Goal: Contribute content: Contribute content

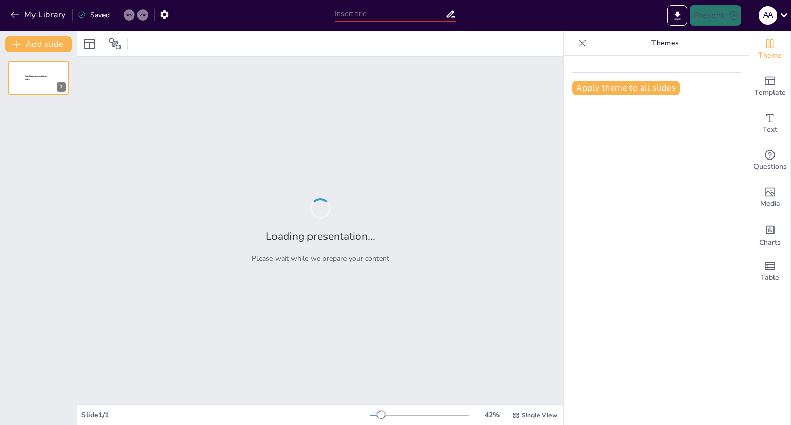
type input "Україна: Мрії, Майбутнє та Глобальна Економіка"
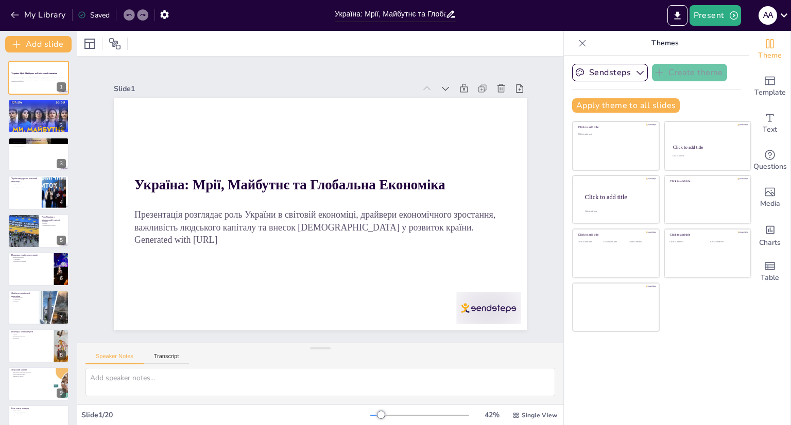
checkbox input "true"
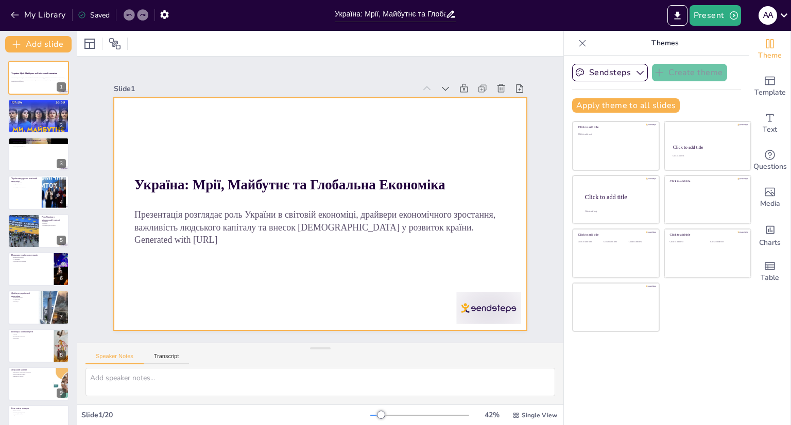
checkbox input "true"
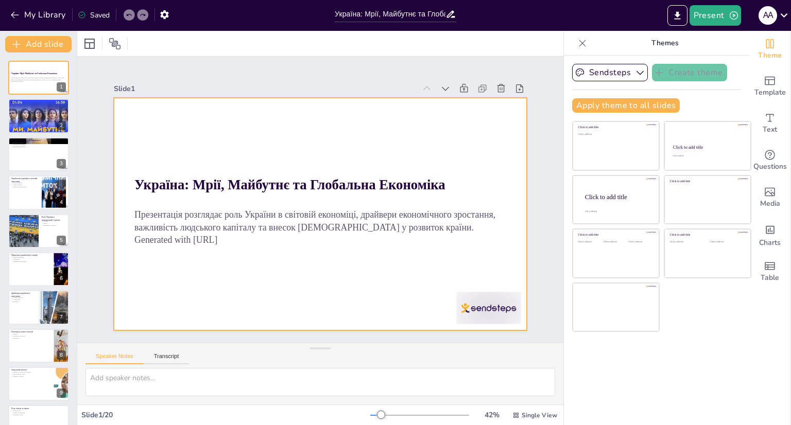
checkbox input "true"
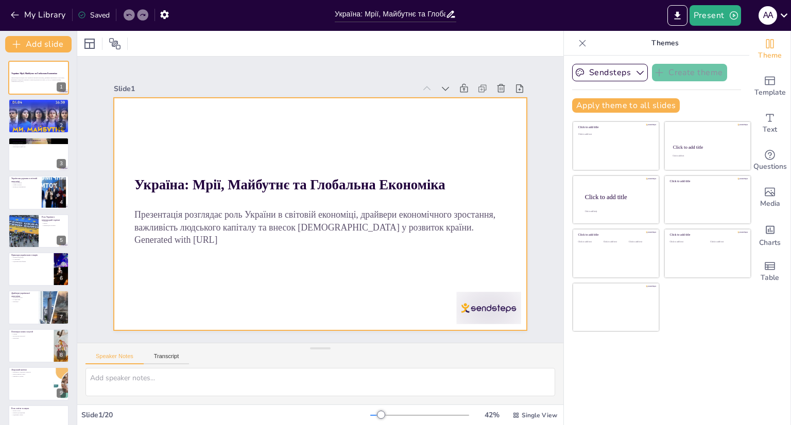
checkbox input "true"
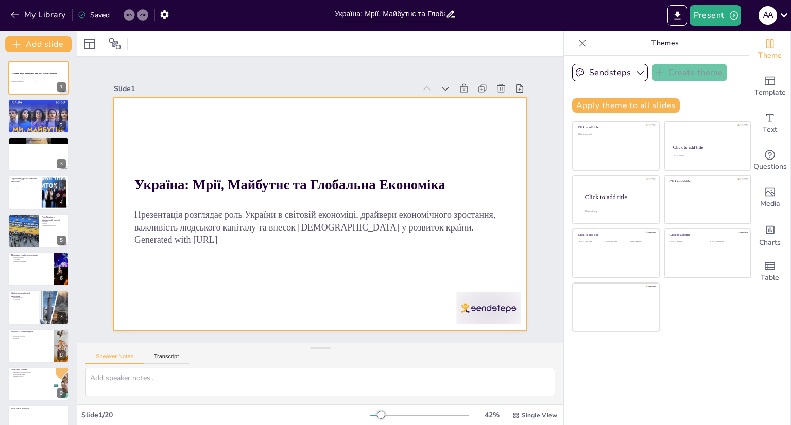
checkbox input "true"
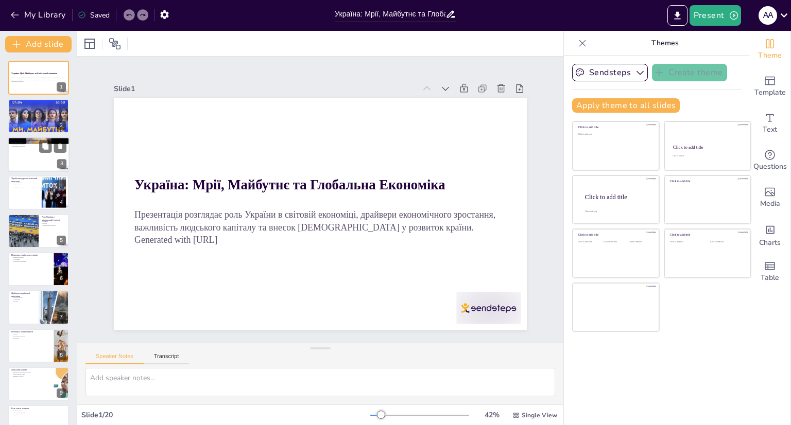
checkbox input "true"
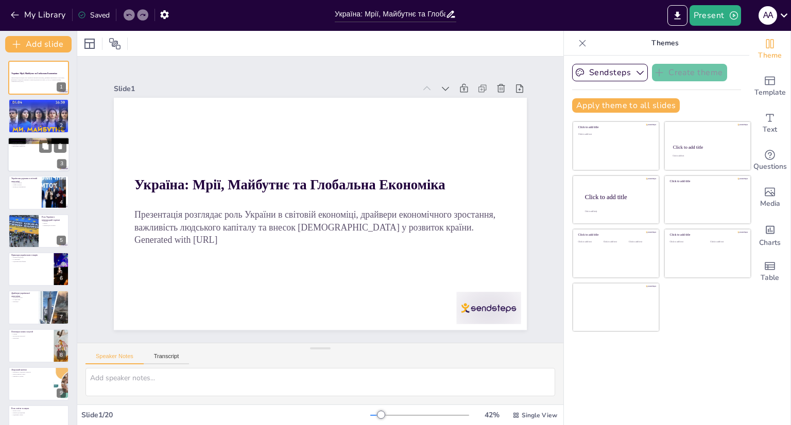
checkbox input "true"
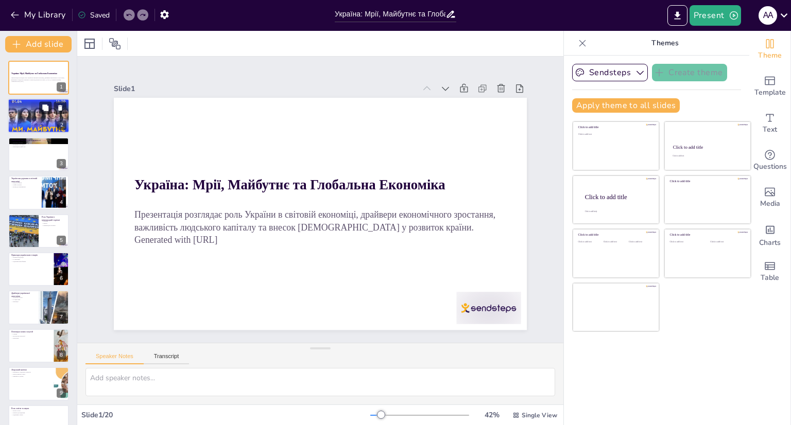
checkbox input "true"
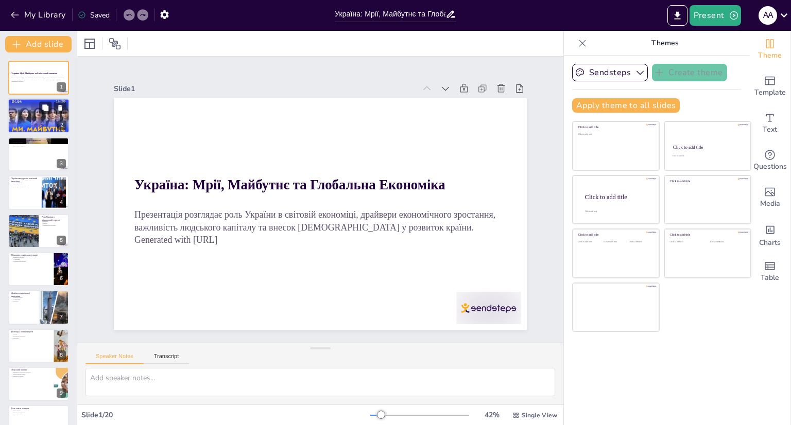
checkbox input "true"
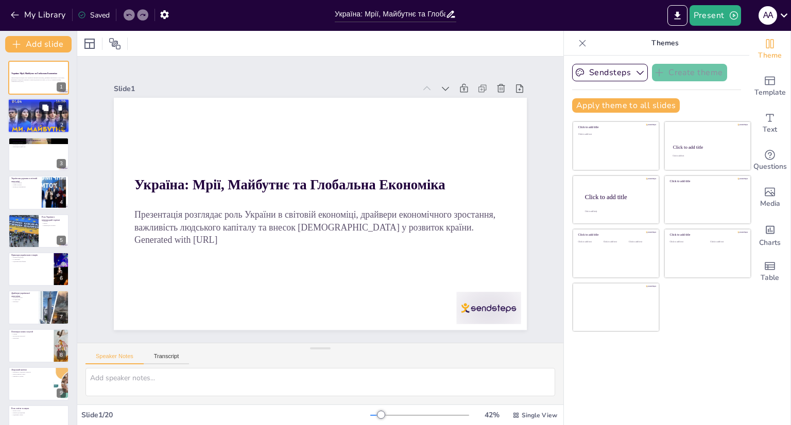
checkbox input "true"
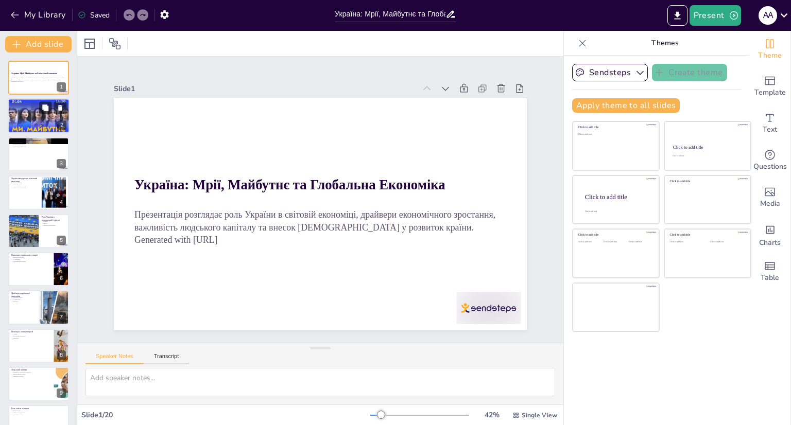
checkbox input "true"
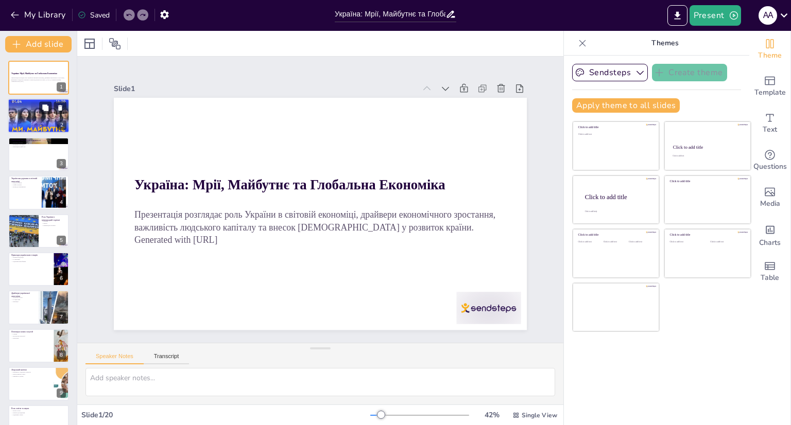
click at [43, 116] on div at bounding box center [39, 116] width 62 height 44
type textarea "Емоційний заклик, що звучить на початку, підкреслює важливість любові до [GEOGR…"
checkbox input "true"
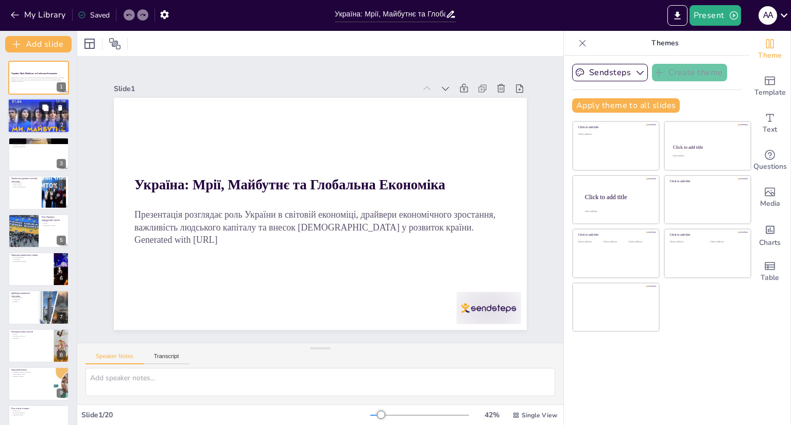
checkbox input "true"
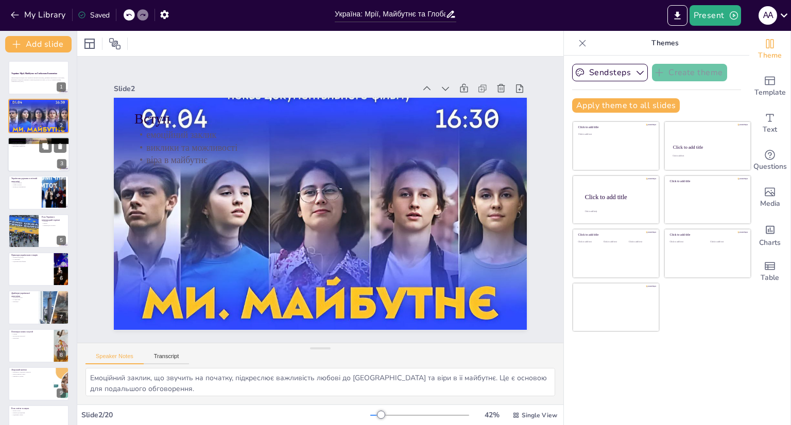
checkbox input "true"
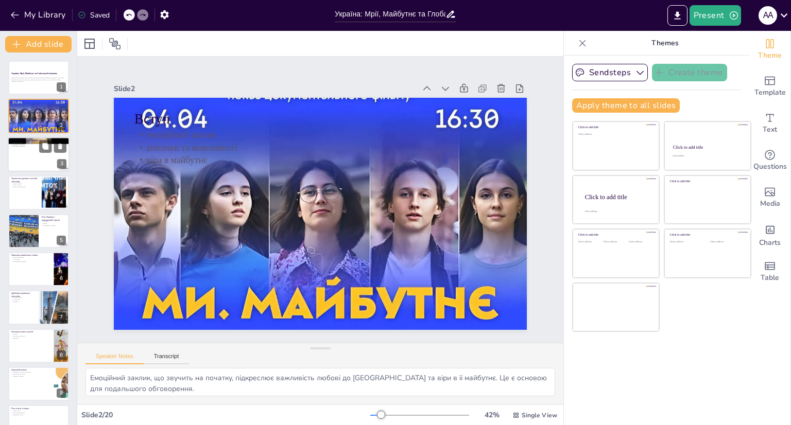
checkbox input "true"
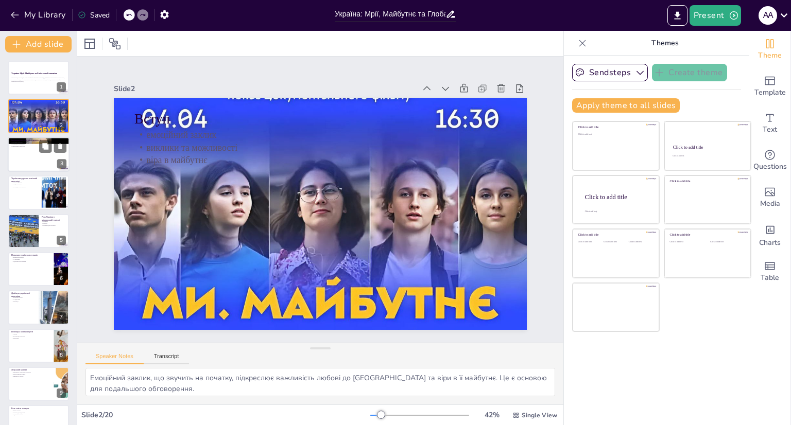
checkbox input "true"
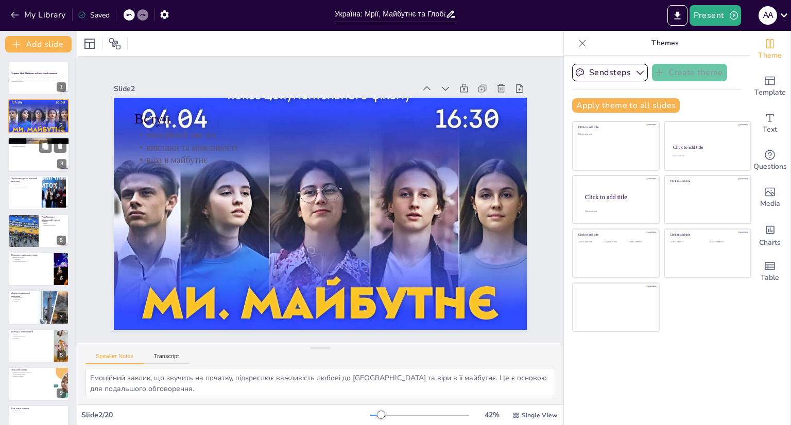
checkbox input "true"
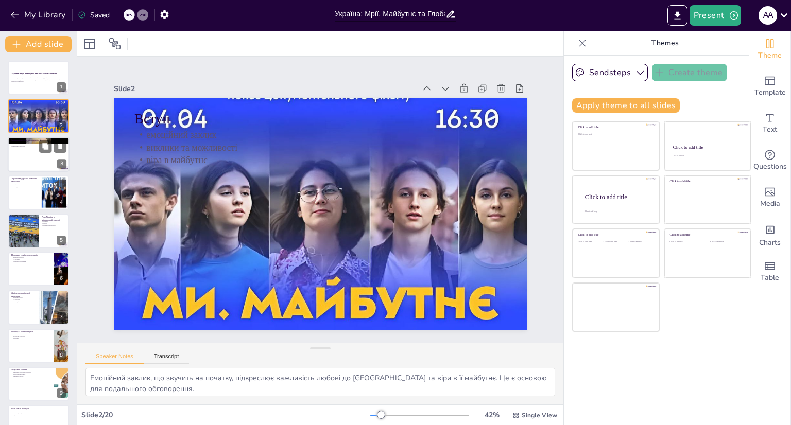
checkbox input "true"
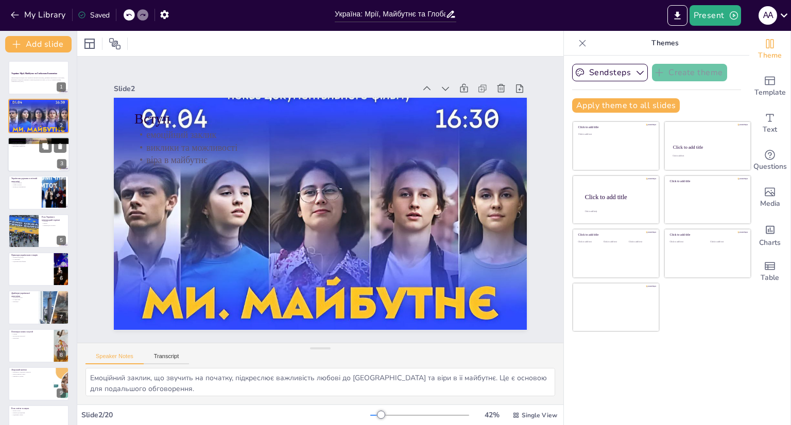
click at [25, 148] on div at bounding box center [39, 154] width 62 height 35
type textarea "Виклики, з якими стикається Україна, можуть бути складними, але вони також можу…"
checkbox input "true"
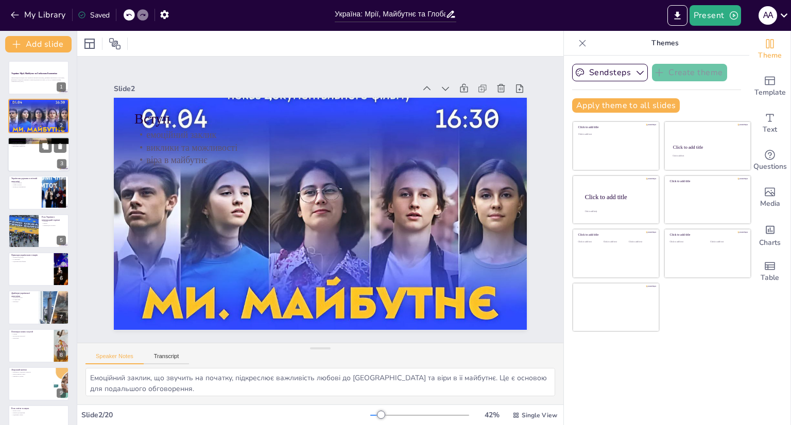
checkbox input "true"
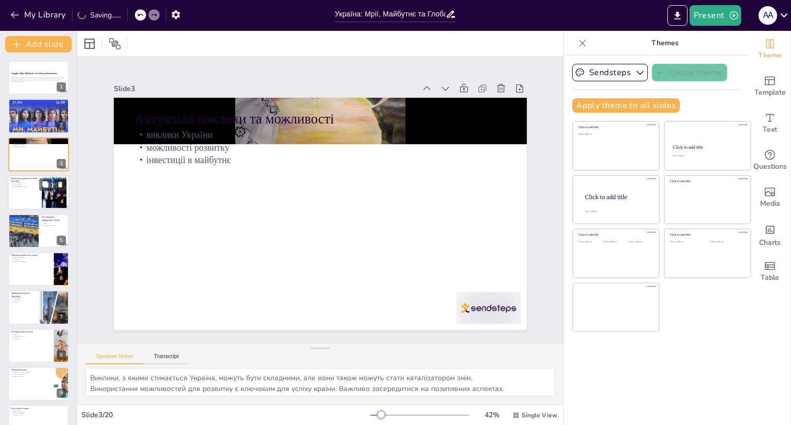
checkbox input "true"
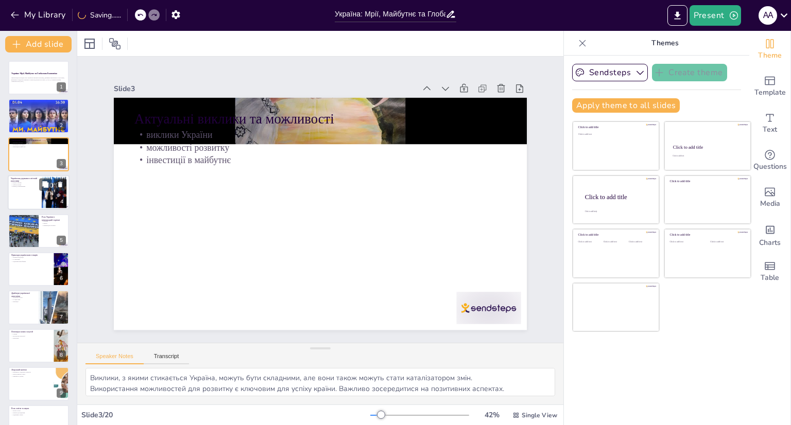
checkbox input "true"
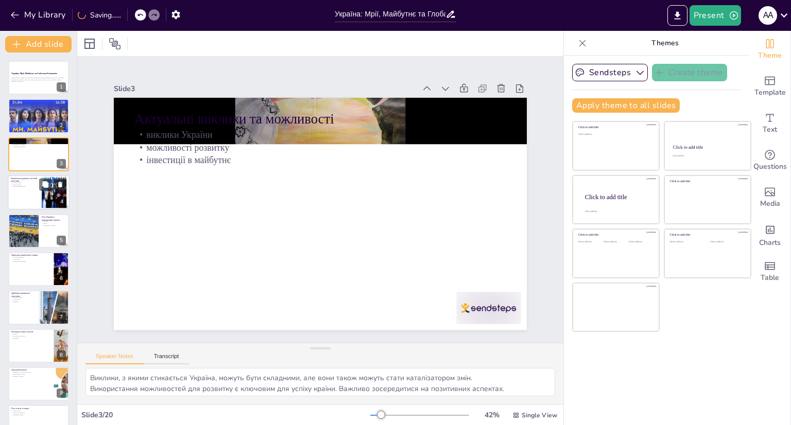
checkbox input "true"
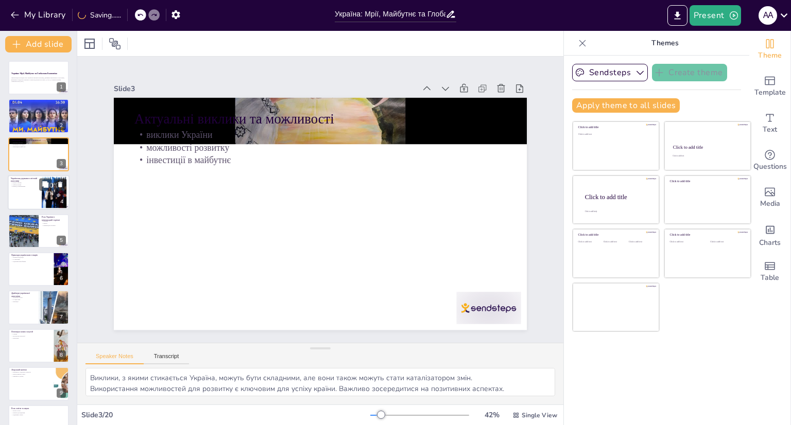
checkbox input "true"
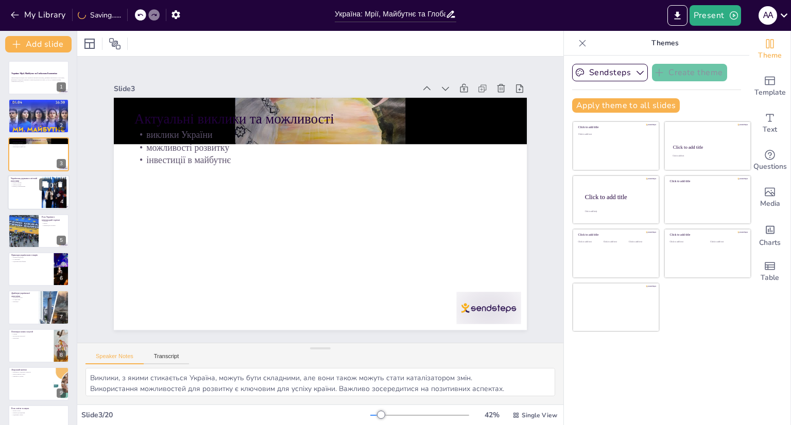
checkbox input "true"
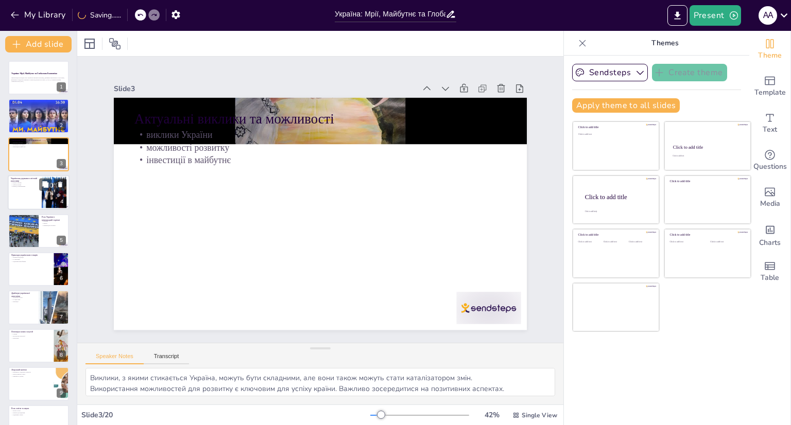
checkbox input "true"
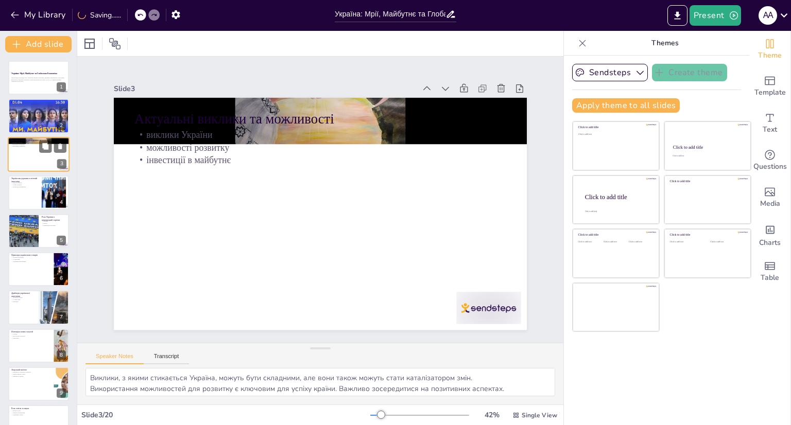
checkbox input "true"
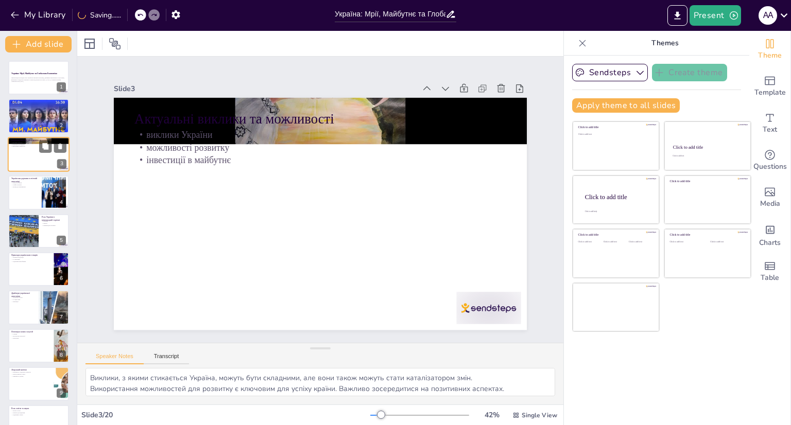
checkbox input "true"
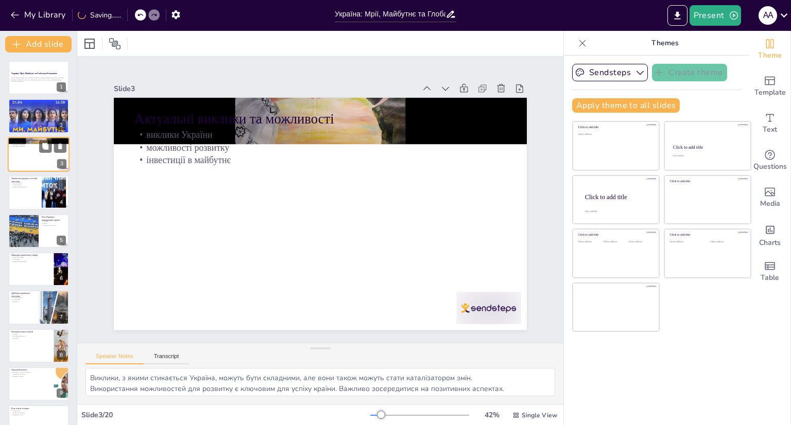
checkbox input "true"
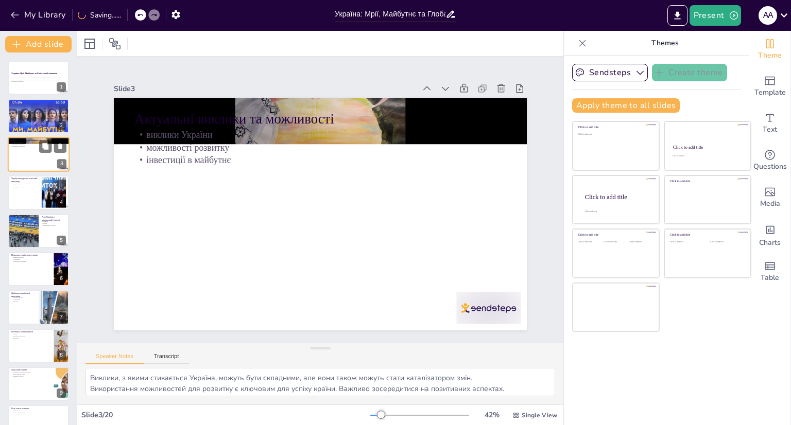
checkbox input "true"
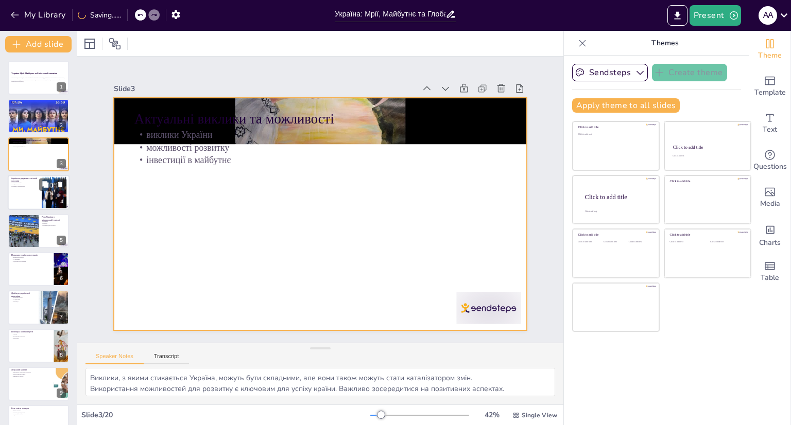
checkbox input "true"
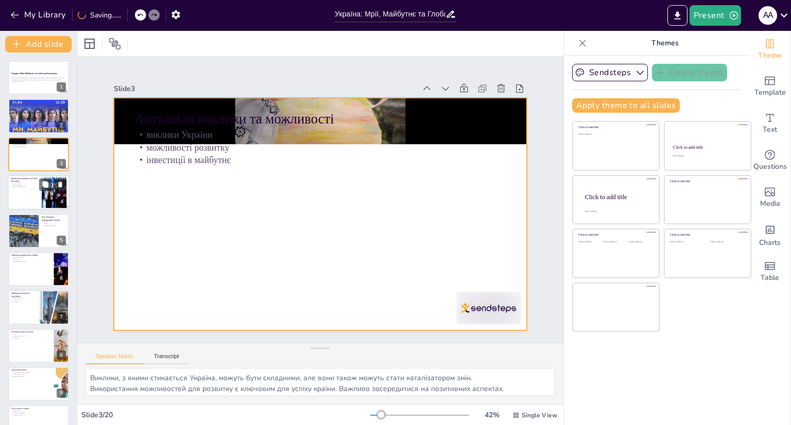
checkbox input "true"
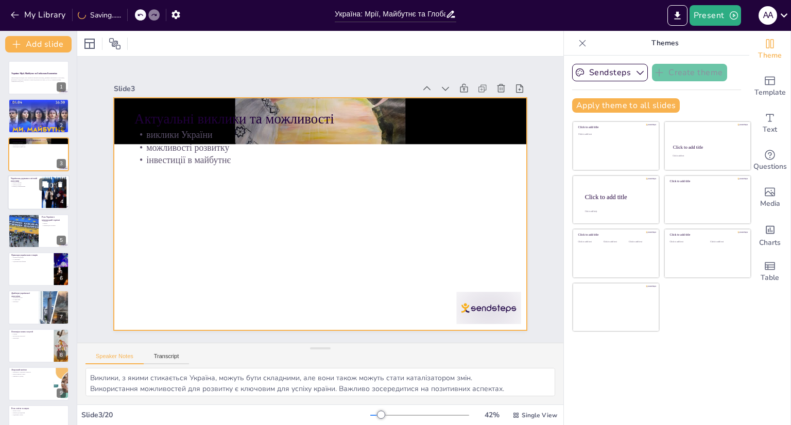
checkbox input "true"
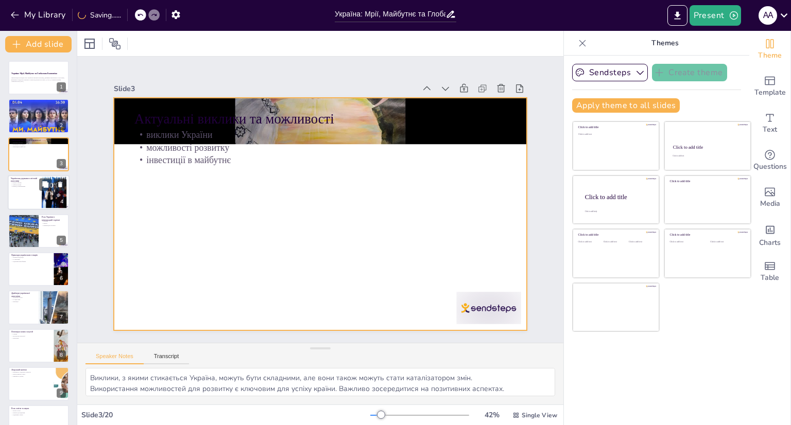
checkbox input "true"
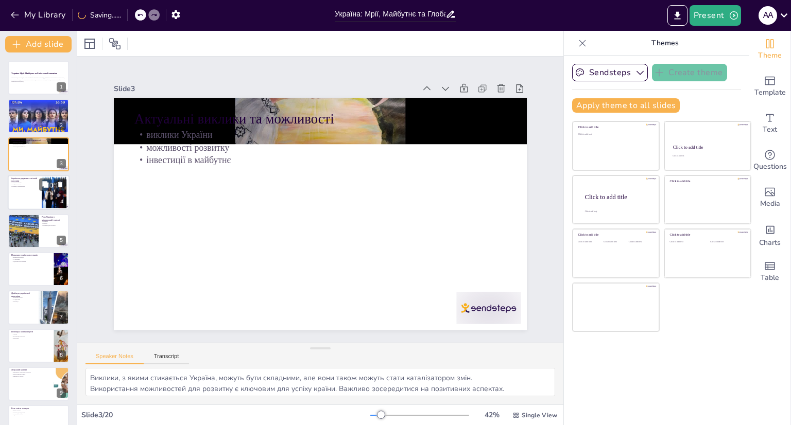
checkbox input "true"
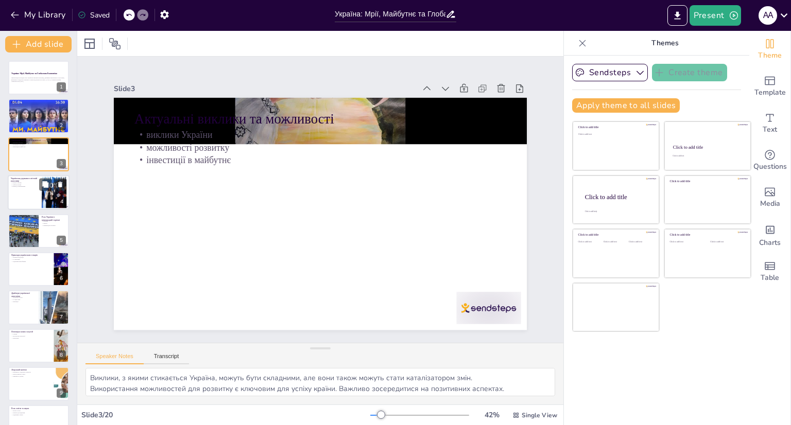
click at [24, 190] on div at bounding box center [39, 192] width 62 height 35
type textarea "Сильні сторони України, такі як природні ресурси та людський капітал, можуть ст…"
checkbox input "true"
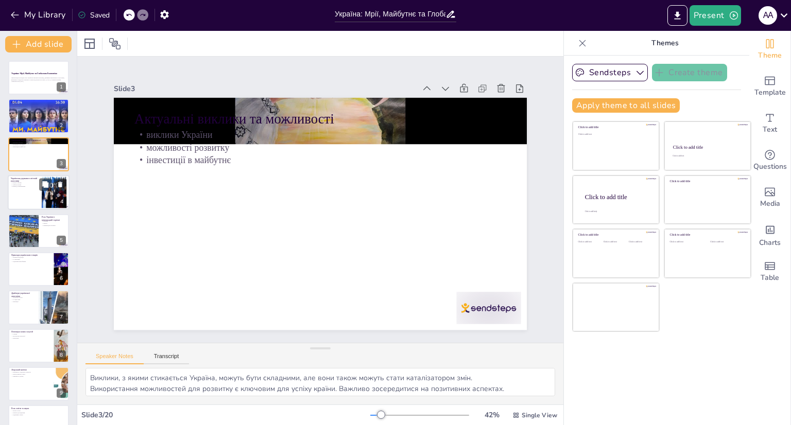
checkbox input "true"
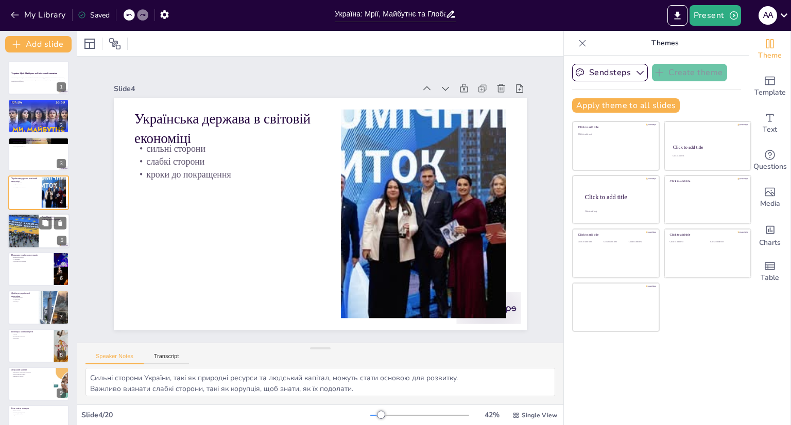
checkbox input "true"
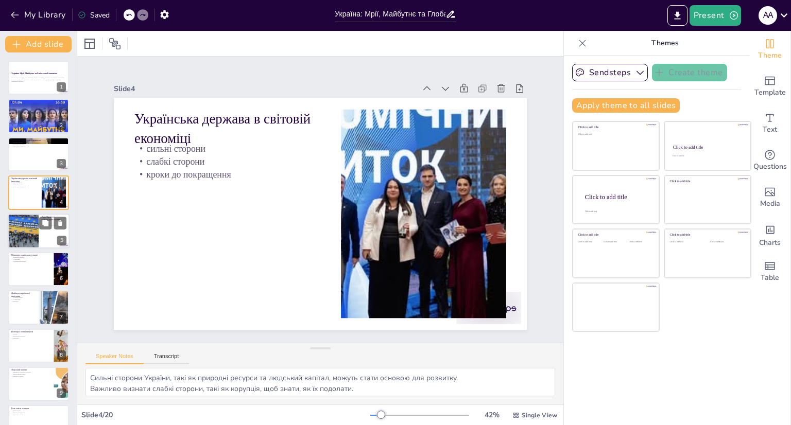
checkbox input "true"
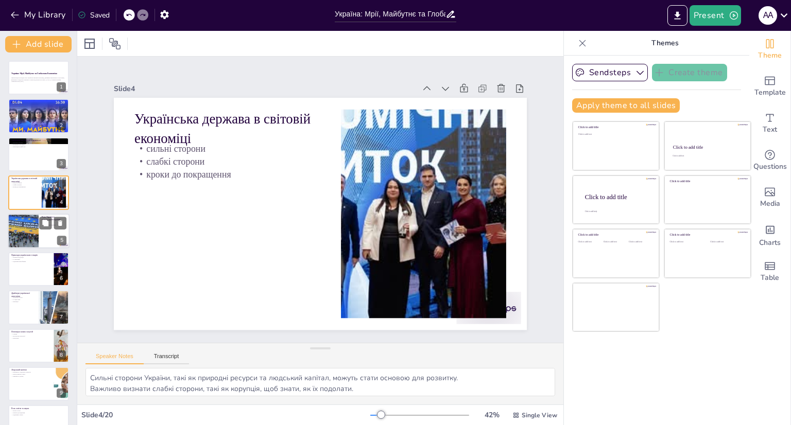
click at [20, 224] on div at bounding box center [23, 231] width 66 height 35
type textarea "Експорт українських товарів є важливим фактором для економічного зростання та р…"
checkbox input "true"
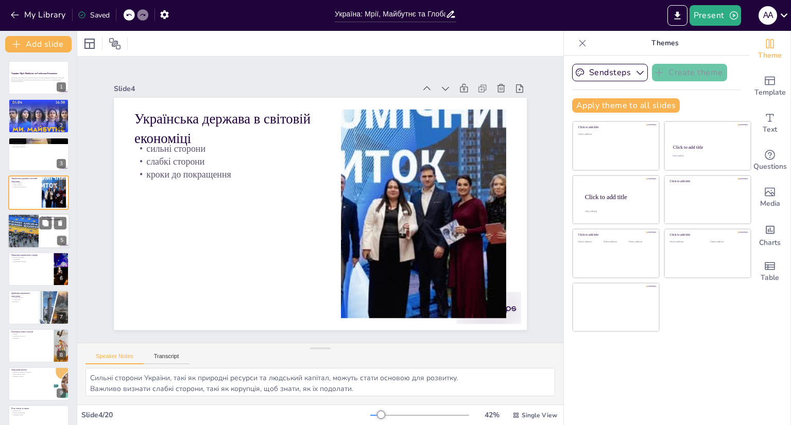
checkbox input "true"
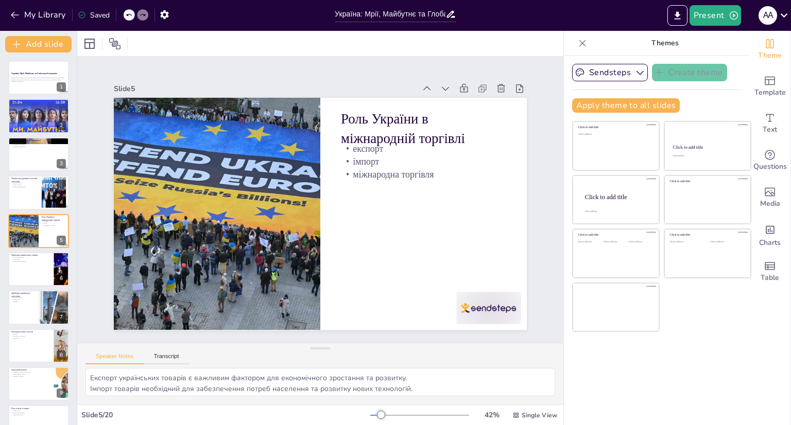
checkbox input "true"
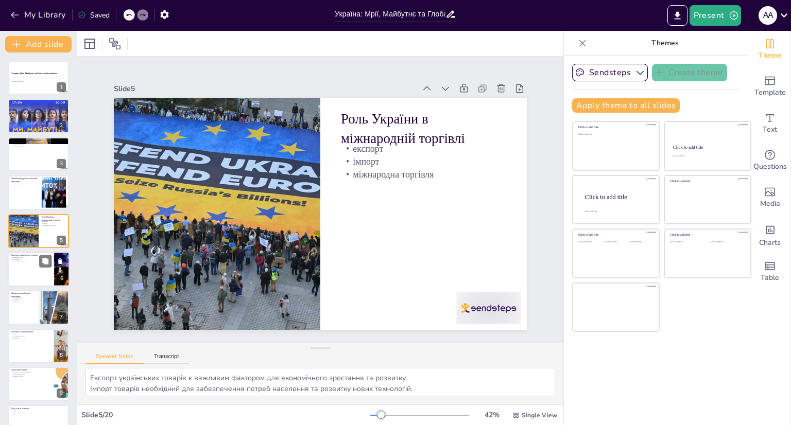
checkbox input "true"
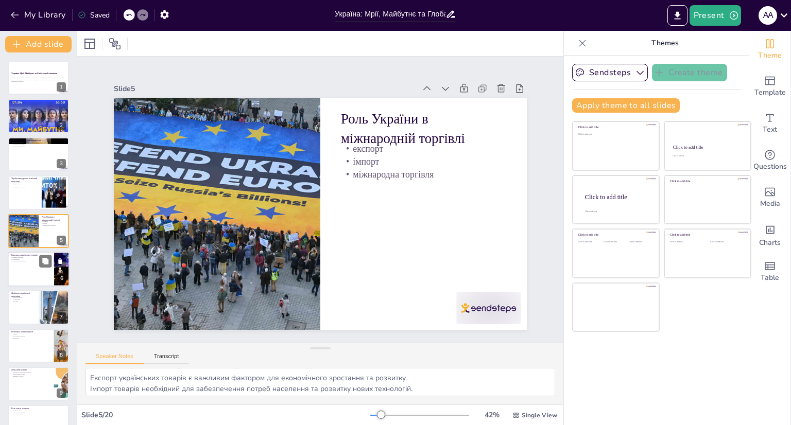
click at [19, 262] on p "підтримка виробників" at bounding box center [31, 262] width 40 height 2
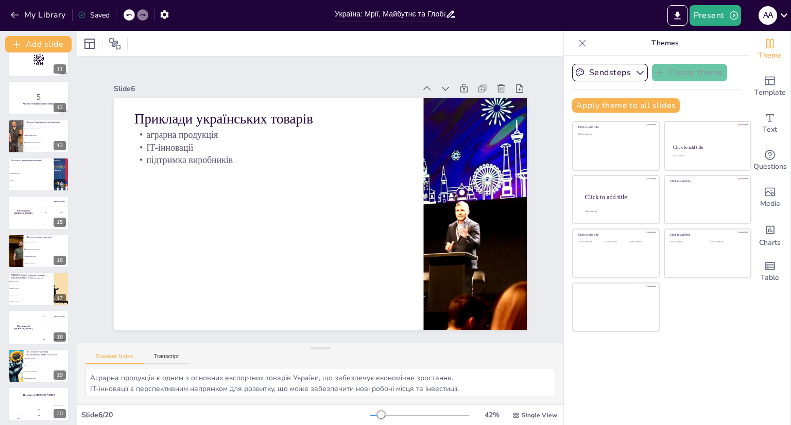
scroll to position [405, 0]
